Goal: Task Accomplishment & Management: Use online tool/utility

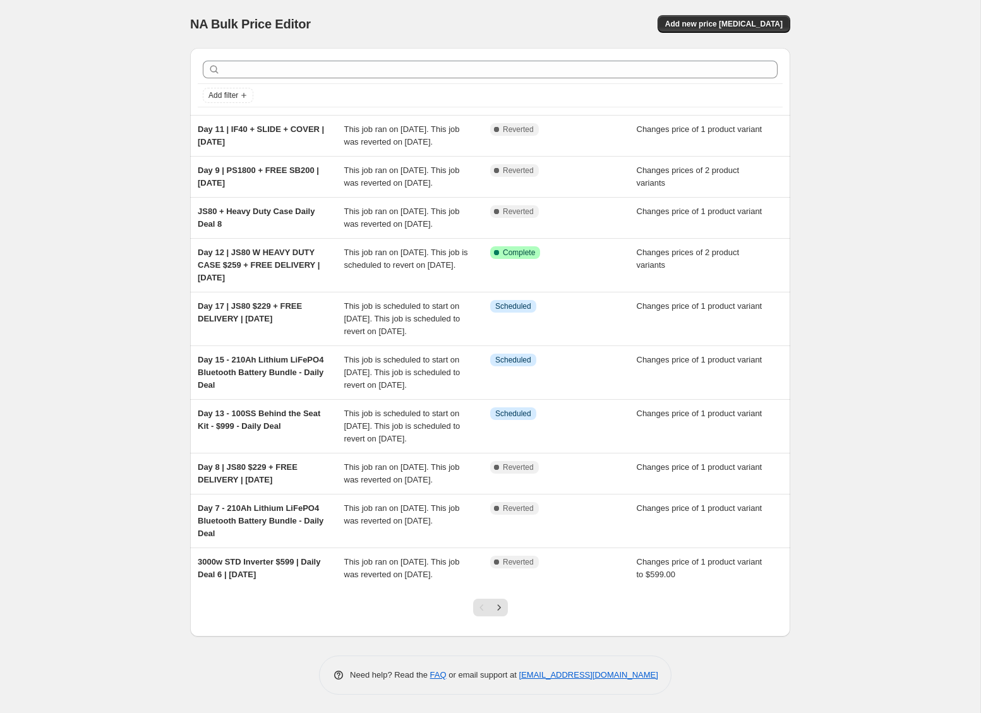
click at [872, 310] on div "NA Bulk Price Editor. This page is ready NA Bulk Price Editor Add new price cha…" at bounding box center [490, 357] width 981 height 714
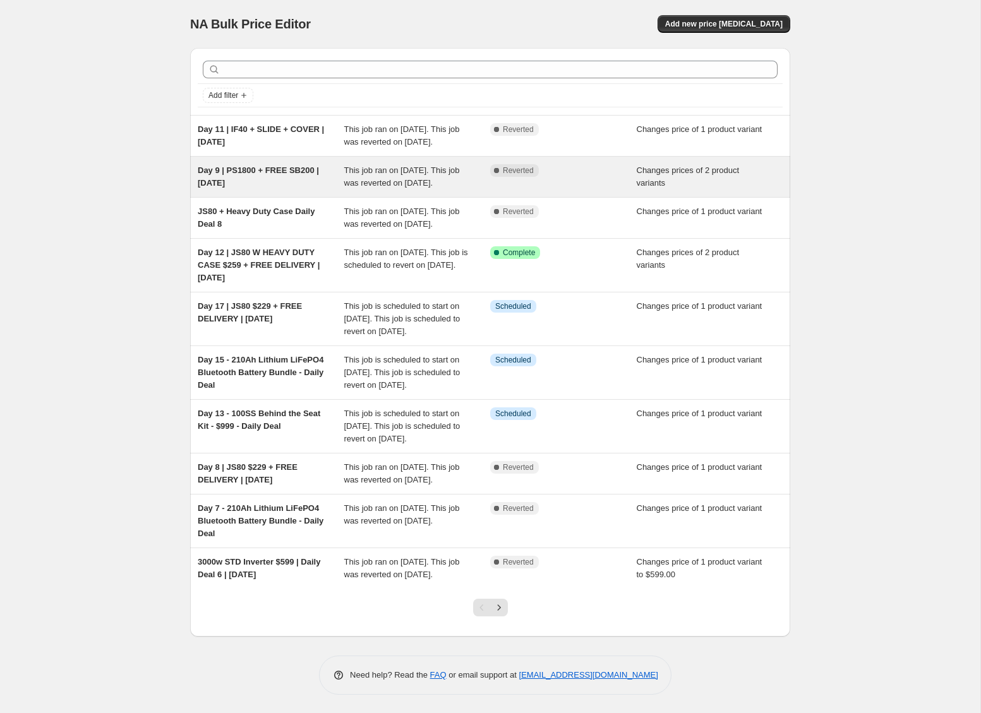
click at [576, 190] on div "Complete Reverted" at bounding box center [563, 176] width 147 height 25
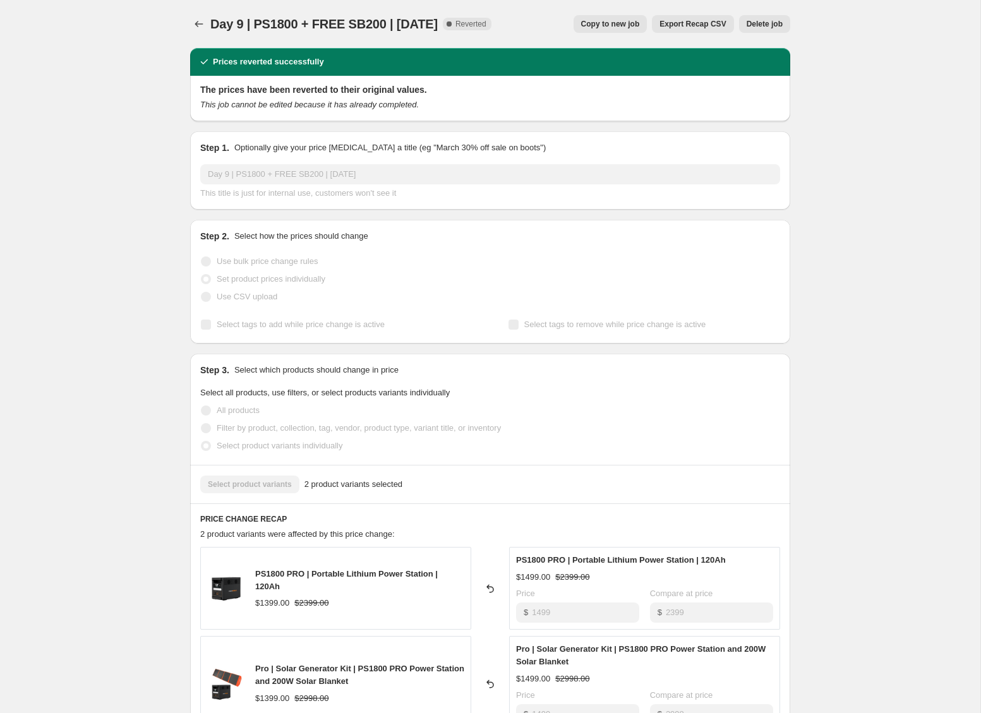
click at [628, 19] on span "Copy to new job" at bounding box center [610, 24] width 59 height 10
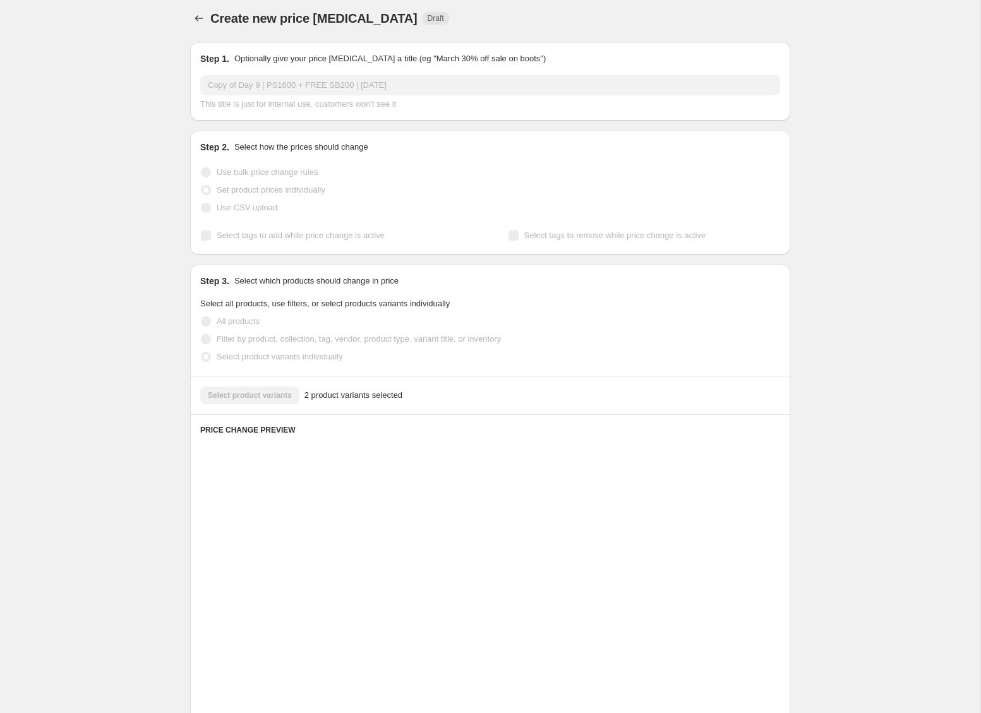
scroll to position [8, 0]
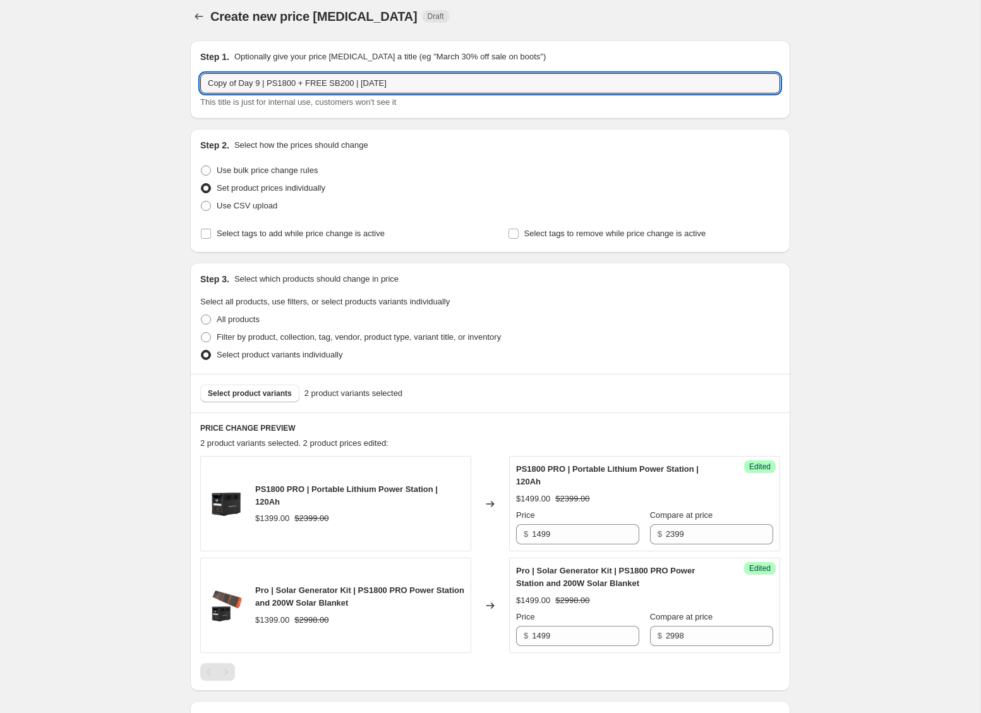
drag, startPoint x: 241, startPoint y: 79, endPoint x: 107, endPoint y: 70, distance: 134.2
click at [118, 71] on div "Create new price change job. This page is ready Create new price change job Dra…" at bounding box center [490, 439] width 981 height 895
drag, startPoint x: 229, startPoint y: 82, endPoint x: 233, endPoint y: 109, distance: 27.4
click at [229, 83] on input "Day 9 | PS1800 + FREE SB200 | [DATE]" at bounding box center [490, 83] width 580 height 20
type input "Day 15 | PS1800 + FREE SB200 | [DATE]"
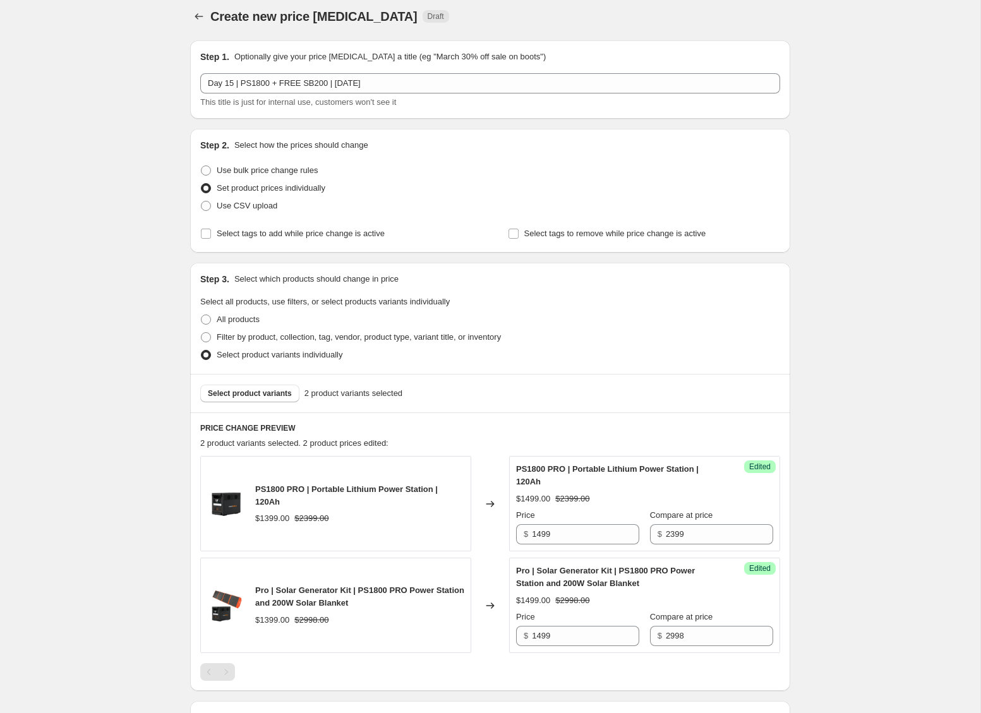
click at [885, 323] on div "Create new price change job. This page is ready Create new price change job Dra…" at bounding box center [490, 439] width 981 height 895
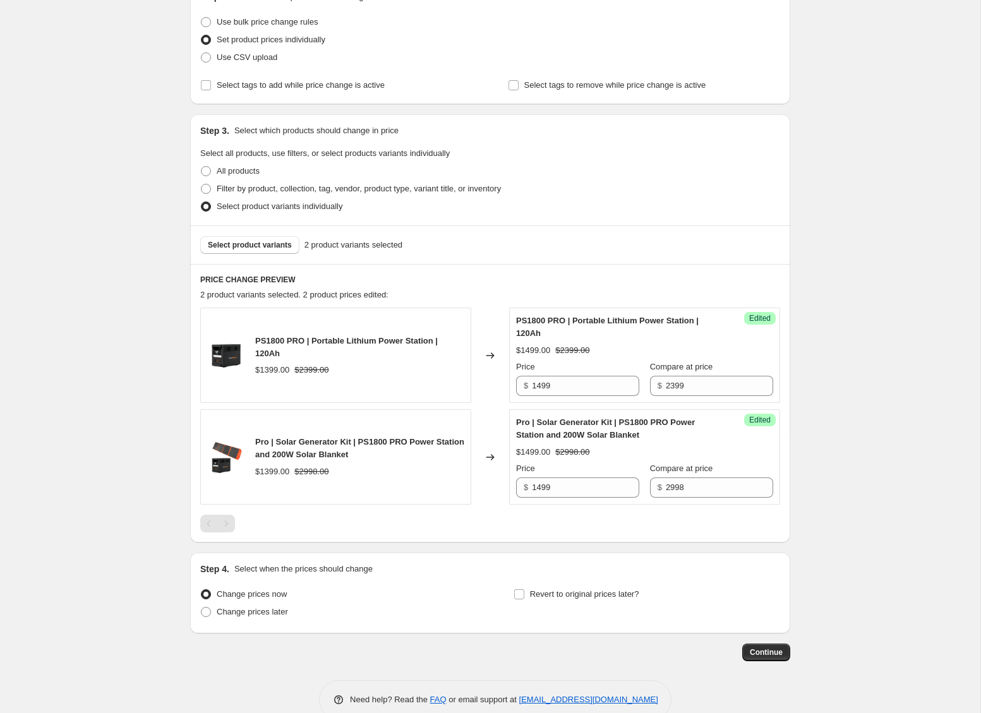
scroll to position [155, 0]
drag, startPoint x: 456, startPoint y: 283, endPoint x: 353, endPoint y: 275, distance: 103.9
click at [455, 283] on h6 "PRICE CHANGE PREVIEW" at bounding box center [490, 280] width 580 height 10
click at [278, 250] on span "Select product variants" at bounding box center [250, 246] width 84 height 10
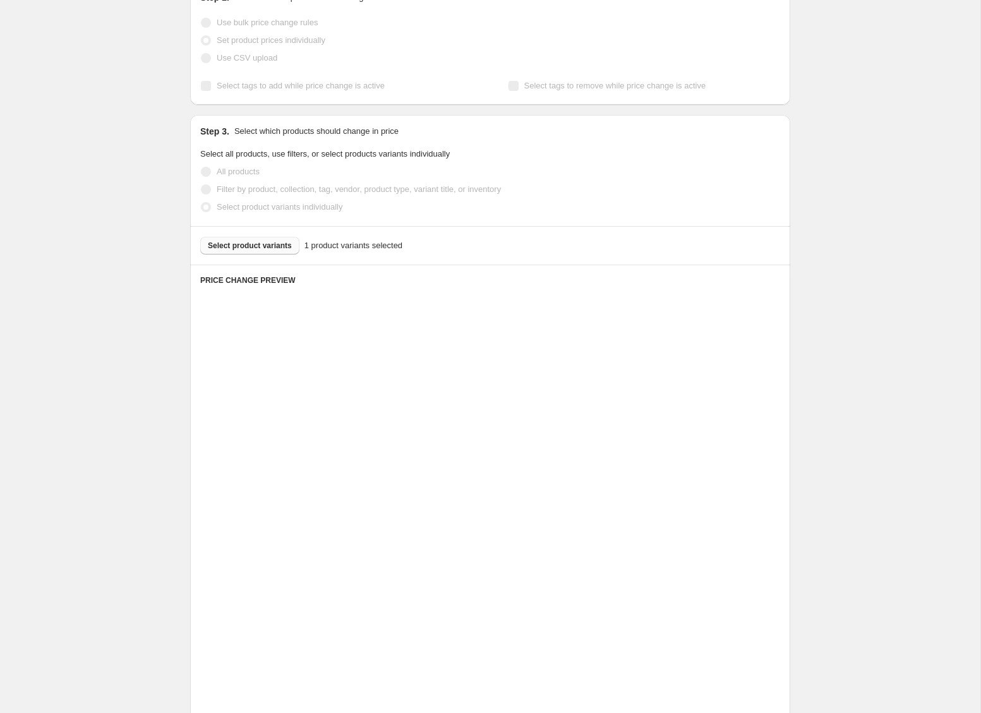
scroll to position [80, 0]
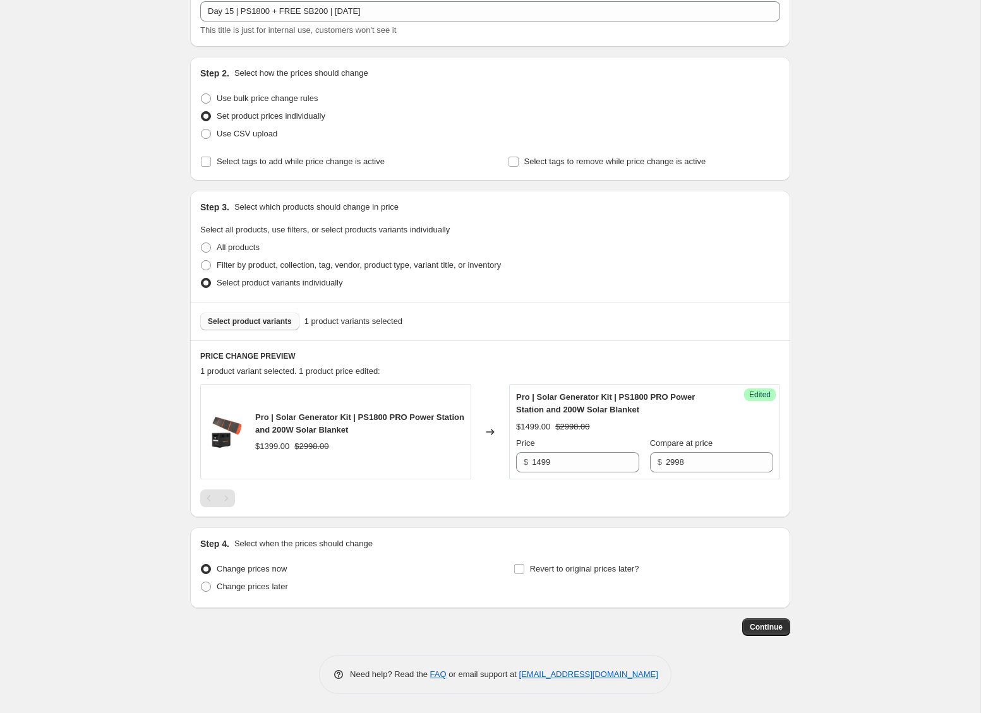
click at [889, 492] on div "Create new price change job. This page is ready Create new price change job Dra…" at bounding box center [490, 316] width 981 height 793
drag, startPoint x: 247, startPoint y: 590, endPoint x: 261, endPoint y: 590, distance: 13.9
click at [248, 590] on span "Change prices later" at bounding box center [252, 586] width 71 height 9
click at [202, 583] on input "Change prices later" at bounding box center [201, 582] width 1 height 1
radio input "true"
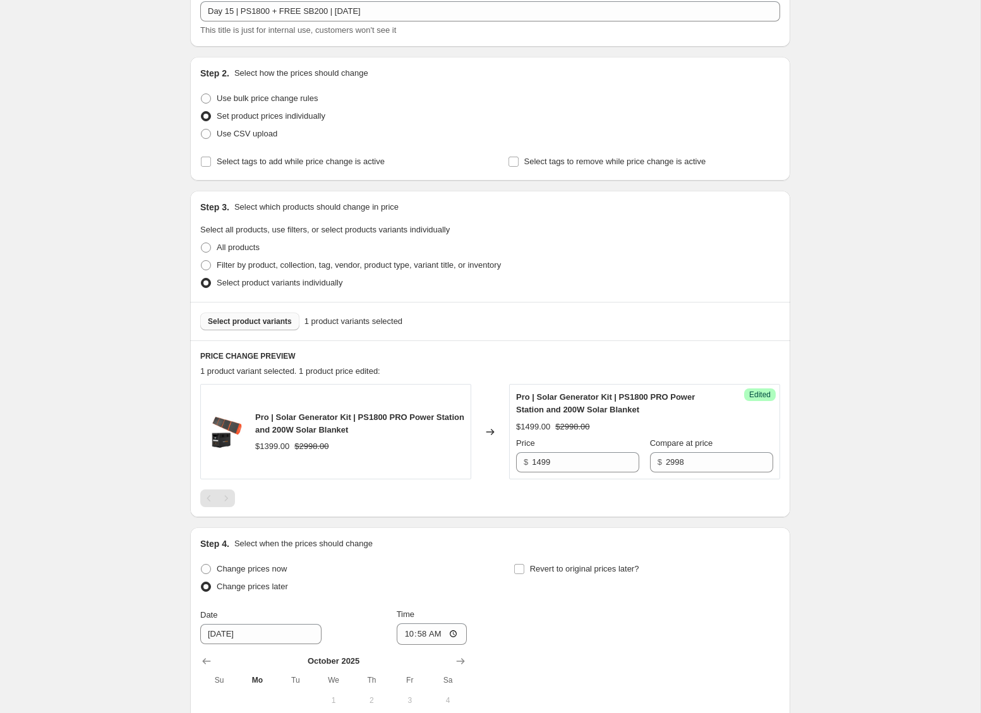
scroll to position [268, 0]
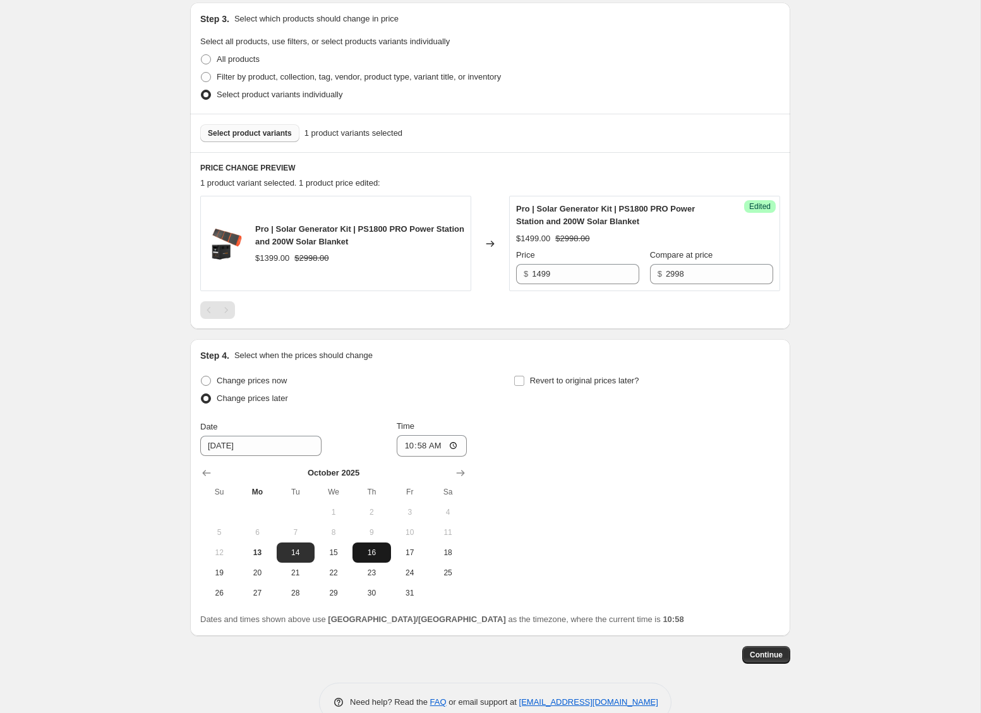
click at [374, 554] on span "16" at bounding box center [372, 553] width 28 height 10
type input "[DATE]"
click at [408, 447] on input "10:58" at bounding box center [432, 445] width 71 height 21
type input "00:00"
click at [562, 457] on div "Change prices now Change prices later Date 10/16/2025 Time 00:00 October 2025 S…" at bounding box center [490, 487] width 580 height 231
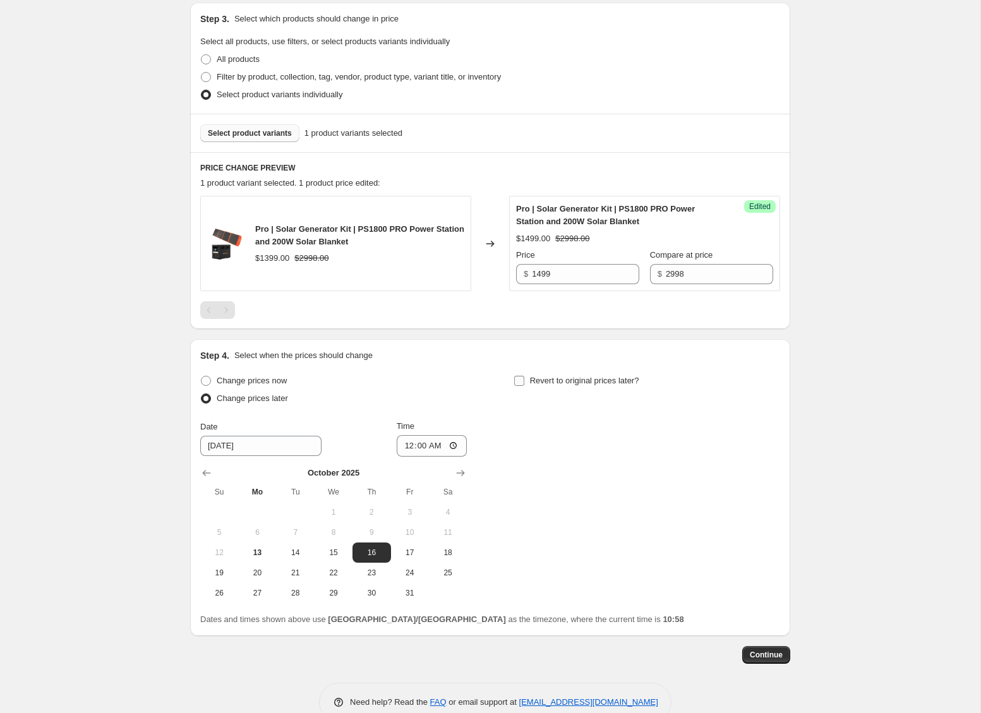
click at [518, 379] on input "Revert to original prices later?" at bounding box center [519, 381] width 10 height 10
checkbox input "true"
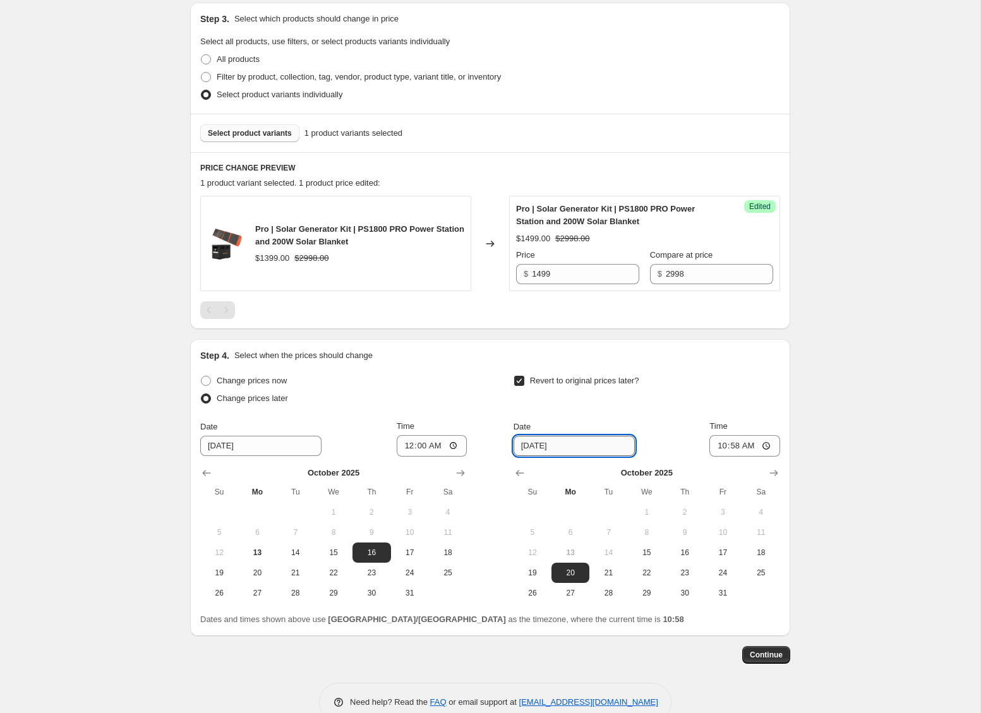
click at [529, 449] on input "10/20/2025" at bounding box center [574, 446] width 121 height 20
click at [541, 445] on input "10/20/2025" at bounding box center [574, 446] width 121 height 20
type input "[DATE]"
click at [725, 445] on input "10:58" at bounding box center [745, 445] width 71 height 21
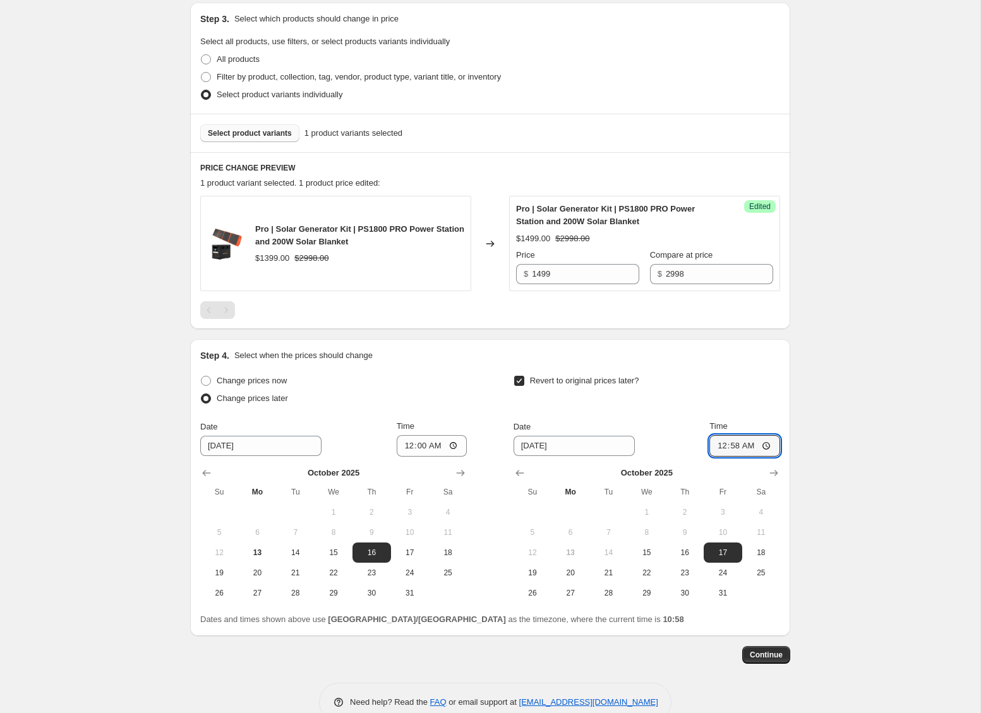
type input "00:00"
click at [895, 478] on div "Create new price change job. This page is ready Create new price change job Dra…" at bounding box center [490, 236] width 981 height 1009
click at [778, 651] on span "Continue" at bounding box center [766, 655] width 33 height 10
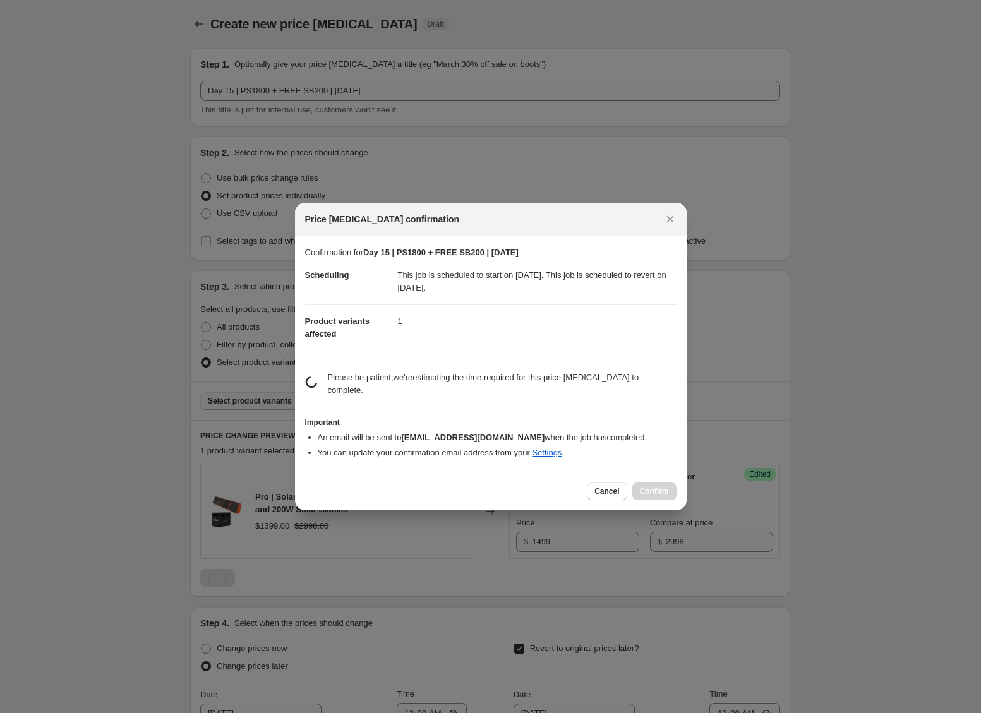
scroll to position [0, 0]
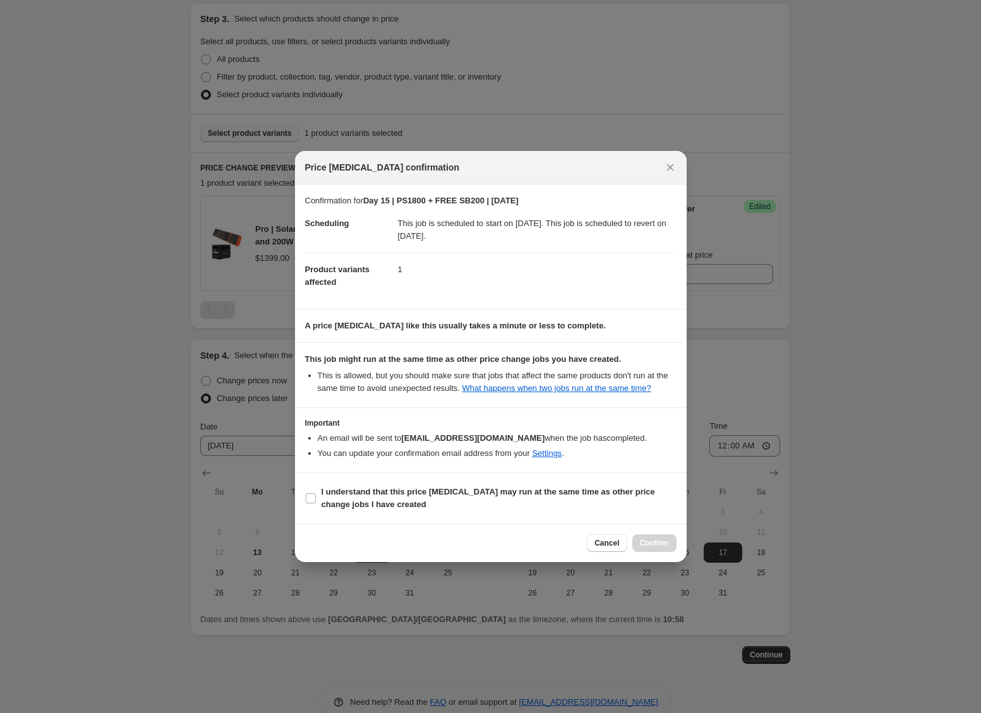
drag, startPoint x: 319, startPoint y: 513, endPoint x: 402, endPoint y: 523, distance: 83.9
click at [319, 513] on label "I understand that this price [MEDICAL_DATA] may run at the same time as other p…" at bounding box center [491, 498] width 372 height 30
click at [316, 504] on input "I understand that this price [MEDICAL_DATA] may run at the same time as other p…" at bounding box center [311, 498] width 10 height 10
checkbox input "true"
click at [655, 547] on span "Confirm" at bounding box center [654, 543] width 29 height 10
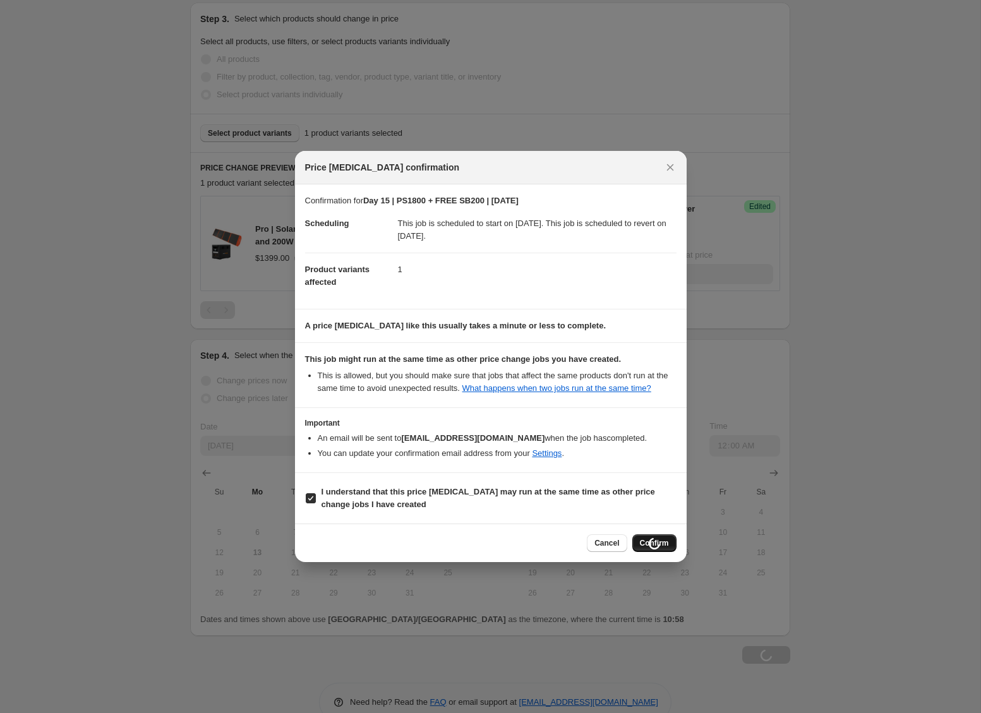
scroll to position [268, 0]
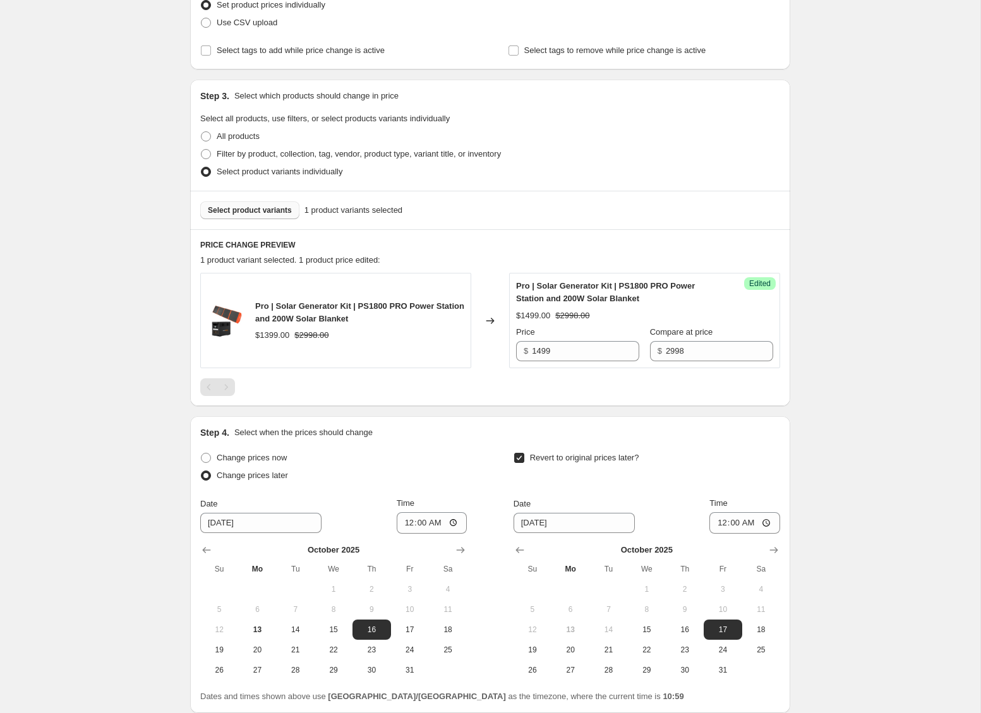
click at [903, 507] on div "Day 15 | PS1800 + FREE SB200 | Oct. 16. This page is ready Day 15 | PS1800 + FR…" at bounding box center [490, 275] width 981 height 1086
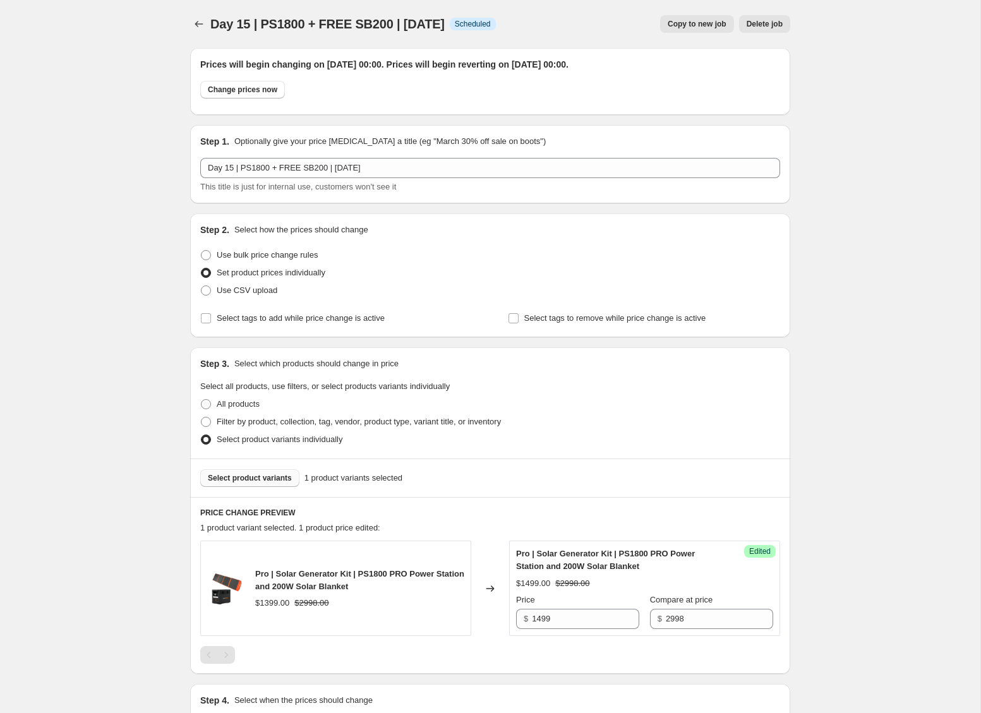
click at [133, 225] on div "Day 15 | PS1800 + FREE SB200 | Oct. 16. This page is ready Day 15 | PS1800 + FR…" at bounding box center [490, 543] width 981 height 1086
click at [96, 109] on div "Day 15 | PS1800 + FREE SB200 | Oct. 16. This page is ready Day 15 | PS1800 + FR…" at bounding box center [490, 543] width 981 height 1086
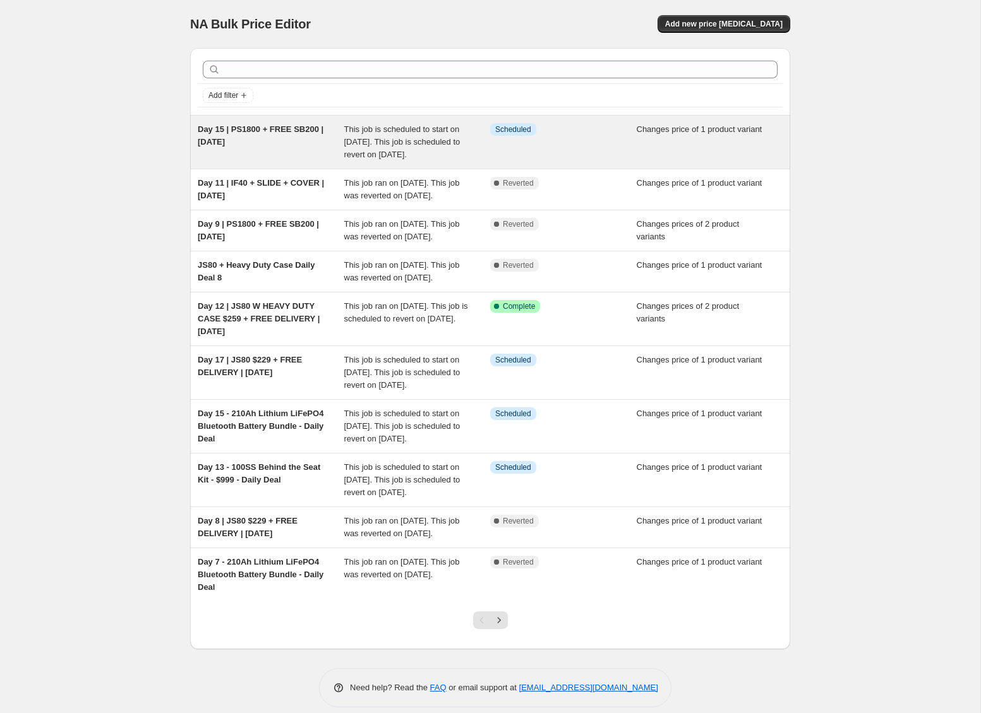
click at [531, 160] on div "Info Scheduled" at bounding box center [563, 142] width 147 height 38
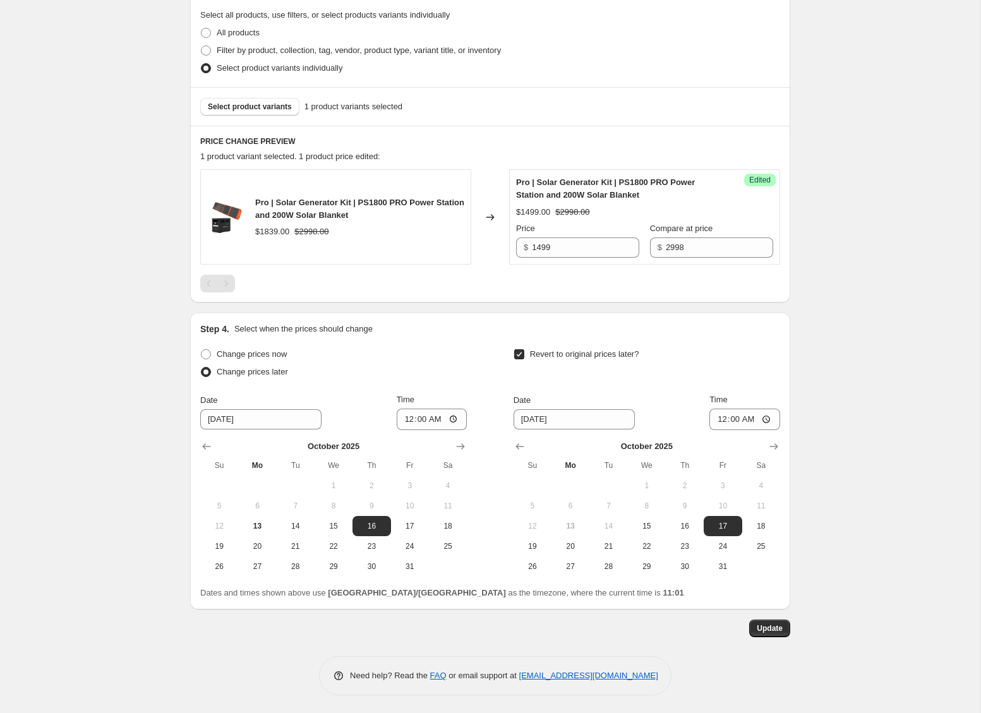
scroll to position [373, 0]
click at [786, 629] on button "Update" at bounding box center [769, 628] width 41 height 18
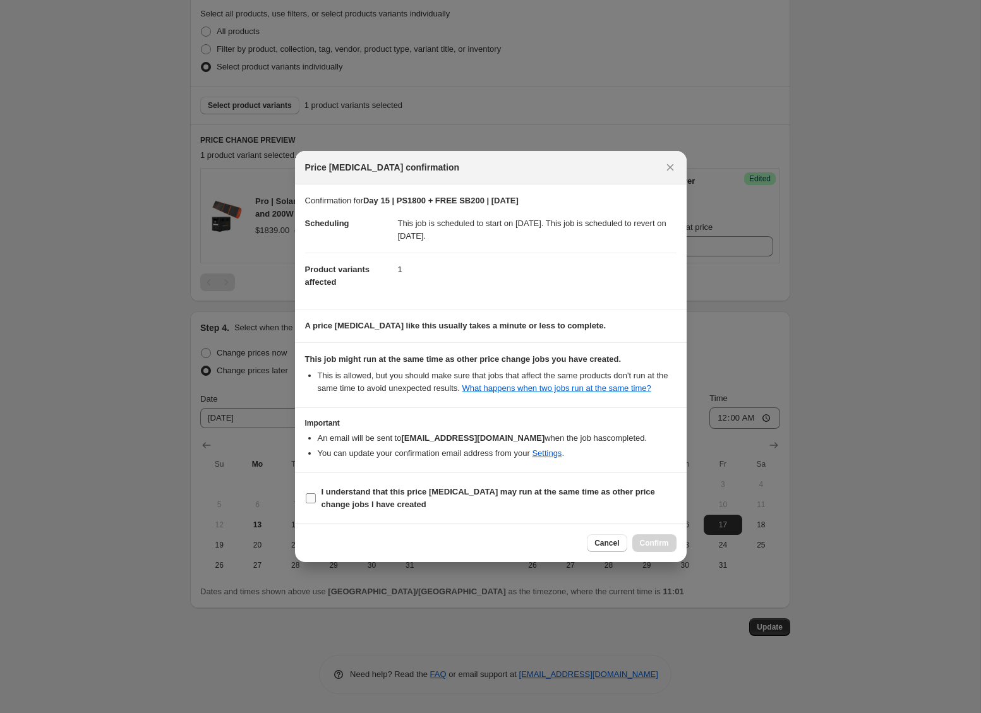
click at [442, 500] on b "I understand that this price [MEDICAL_DATA] may run at the same time as other p…" at bounding box center [489, 498] width 334 height 22
click at [316, 500] on input "I understand that this price [MEDICAL_DATA] may run at the same time as other p…" at bounding box center [311, 498] width 10 height 10
checkbox input "true"
drag, startPoint x: 653, startPoint y: 545, endPoint x: 699, endPoint y: 538, distance: 46.6
click at [658, 545] on span "Confirm" at bounding box center [654, 543] width 29 height 10
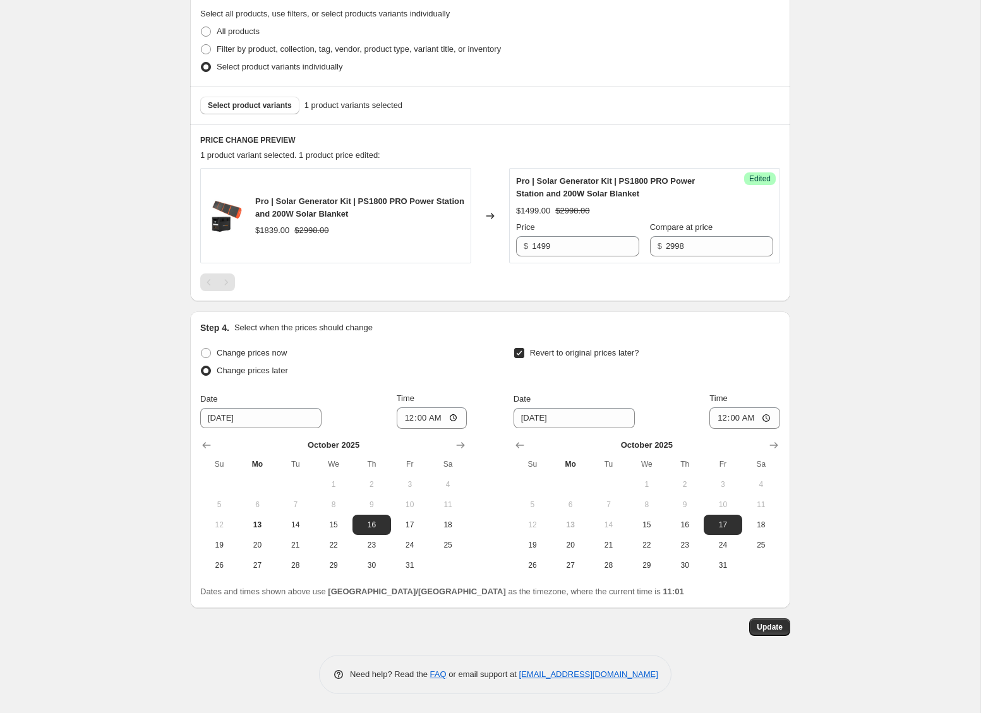
drag, startPoint x: 822, startPoint y: 487, endPoint x: 847, endPoint y: 486, distance: 25.3
click at [824, 487] on div "Day 15 | PS1800 + FREE SB200 | [DATE]. This page is ready Day 15 | PS1800 + FRE…" at bounding box center [490, 170] width 981 height 1086
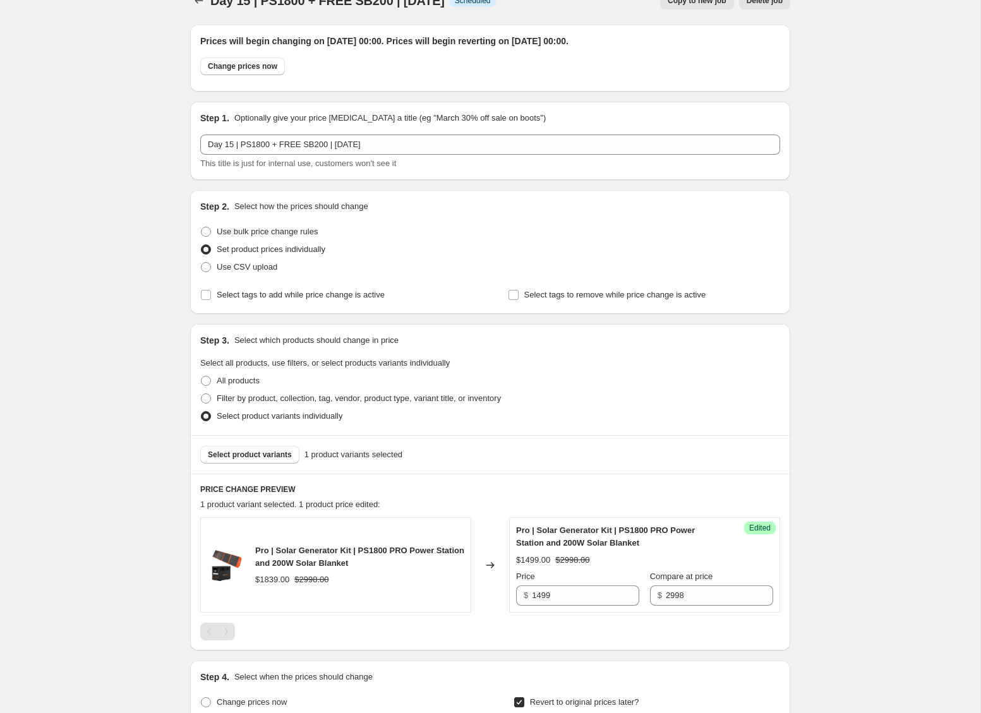
scroll to position [0, 0]
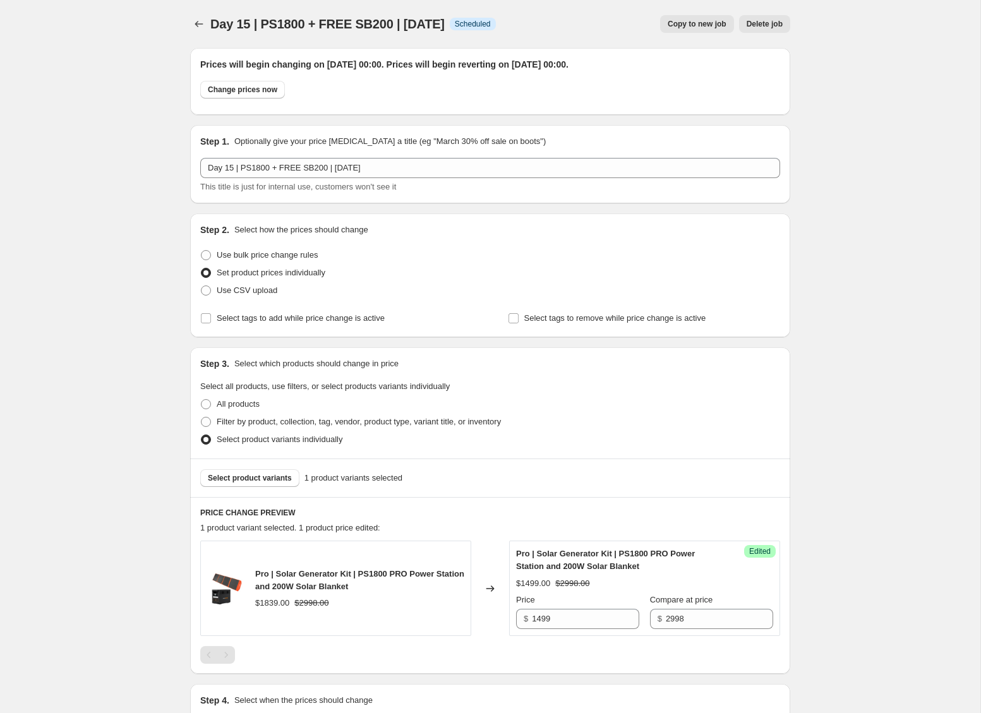
drag, startPoint x: 128, startPoint y: 188, endPoint x: 6, endPoint y: 97, distance: 152.7
click at [121, 181] on div "Day 15 | PS1800 + FREE SB200 | [DATE]. This page is ready Day 15 | PS1800 + FRE…" at bounding box center [490, 543] width 981 height 1086
